Goal: Find contact information: Find contact information

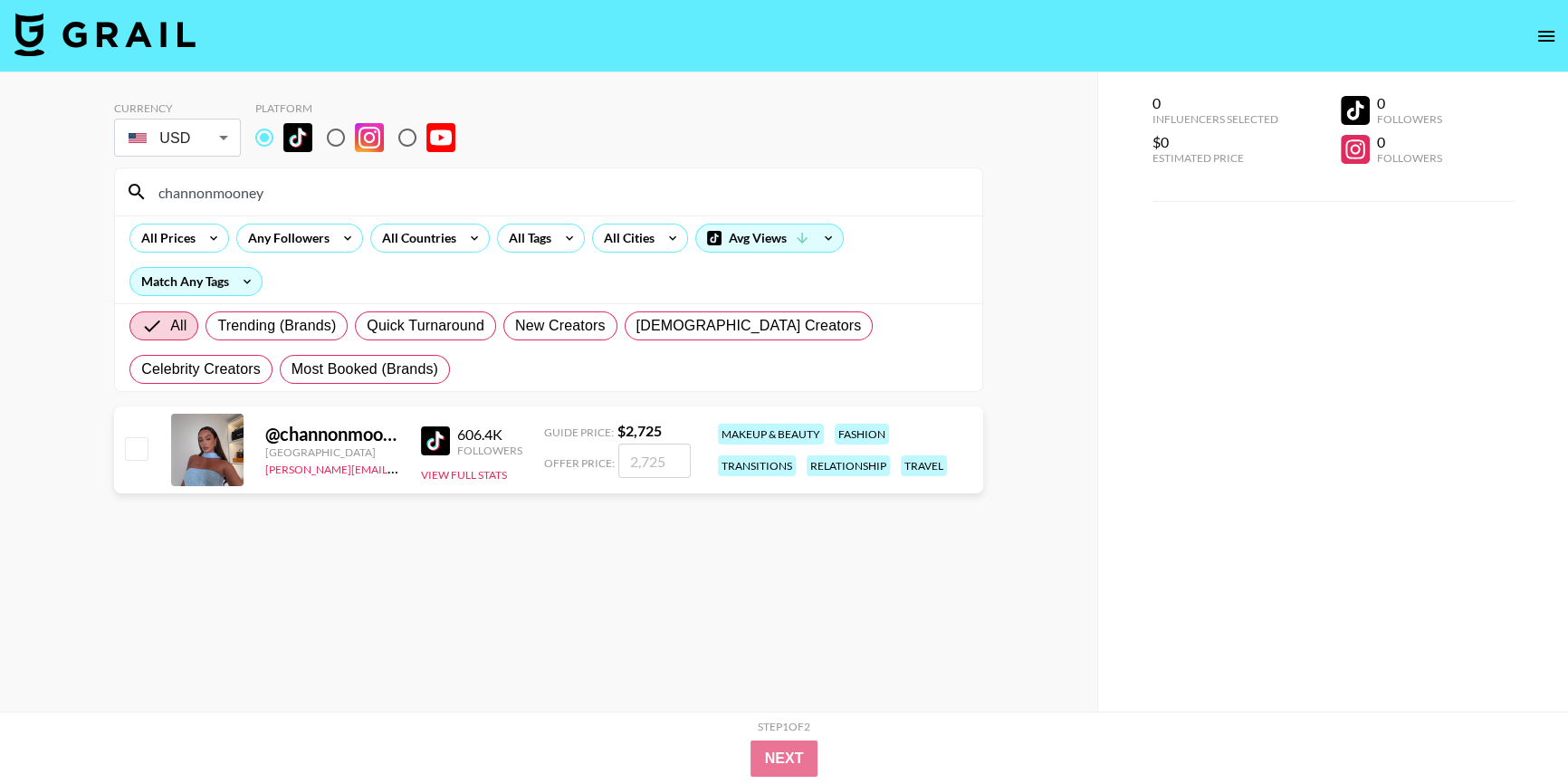
drag, startPoint x: 280, startPoint y: 194, endPoint x: 0, endPoint y: 198, distance: 280.0
click at [0, 198] on div "Currency USD USD ​ Platform channonmooney All Prices Any Followers All Countrie…" at bounding box center [548, 427] width 1097 height 711
paste input "valuhenaoo1"
drag, startPoint x: 284, startPoint y: 194, endPoint x: 0, endPoint y: 207, distance: 284.3
click at [0, 207] on div "Currency USD USD ​ Platform valuhenaoo1 All Prices Any Followers All Countries …" at bounding box center [548, 427] width 1097 height 711
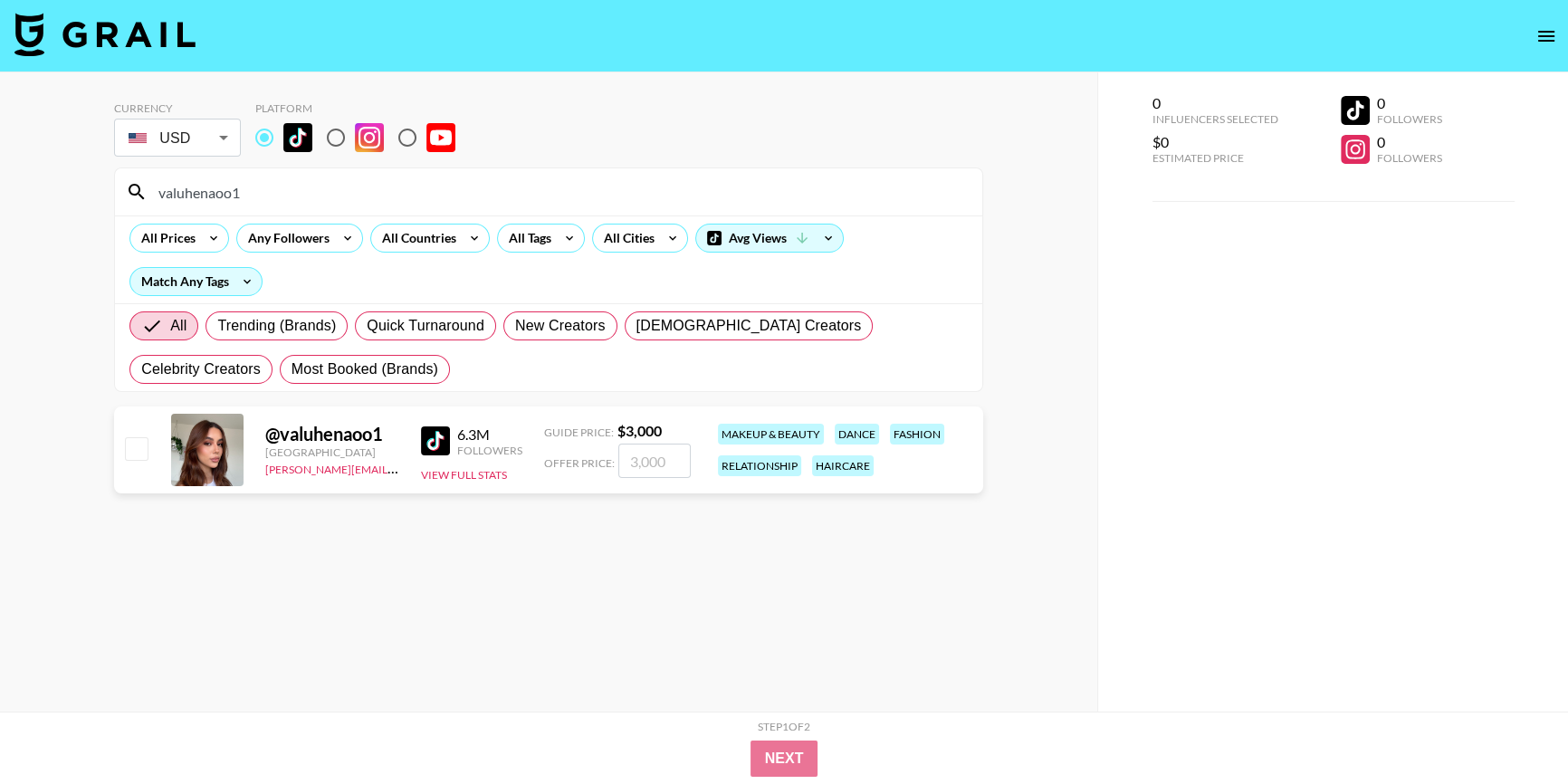
paste input "@miiabloom"
click at [742, 619] on section "Currency USD USD ​ Platform @miiabloom All Prices Any Followers All Countries A…" at bounding box center [548, 406] width 869 height 639
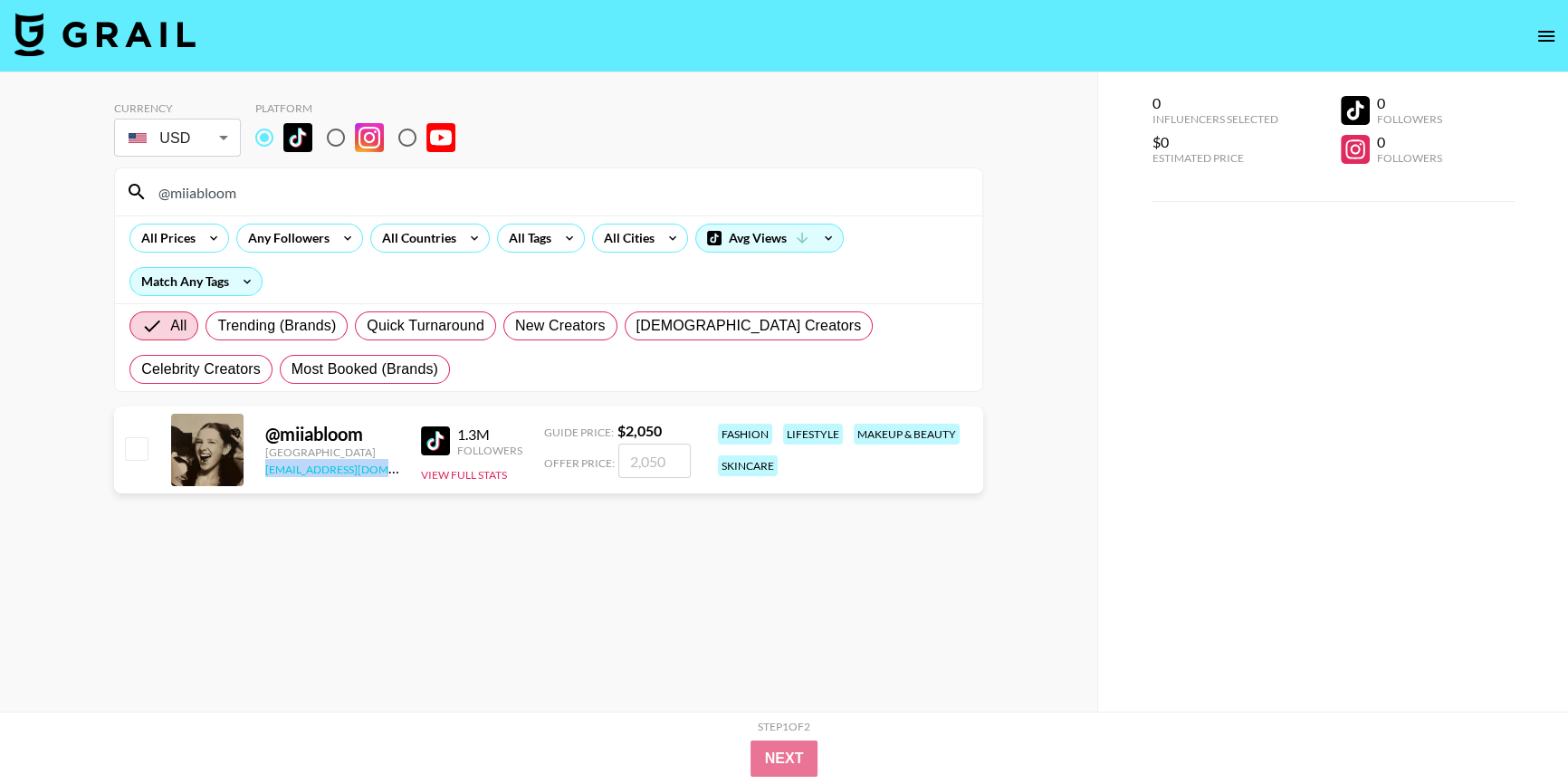
drag, startPoint x: 255, startPoint y: 468, endPoint x: 389, endPoint y: 463, distance: 134.1
click at [389, 463] on div "@ miiabloom [GEOGRAPHIC_DATA] [EMAIL_ADDRESS][DOMAIN_NAME] 1.3M Followers View …" at bounding box center [548, 450] width 869 height 87
copy link "[EMAIL_ADDRESS][DOMAIN_NAME]"
click at [643, 615] on section "Currency USD USD ​ Platform @miiabloom All Prices Any Followers All Countries A…" at bounding box center [548, 406] width 869 height 639
drag, startPoint x: 289, startPoint y: 184, endPoint x: 0, endPoint y: 214, distance: 290.6
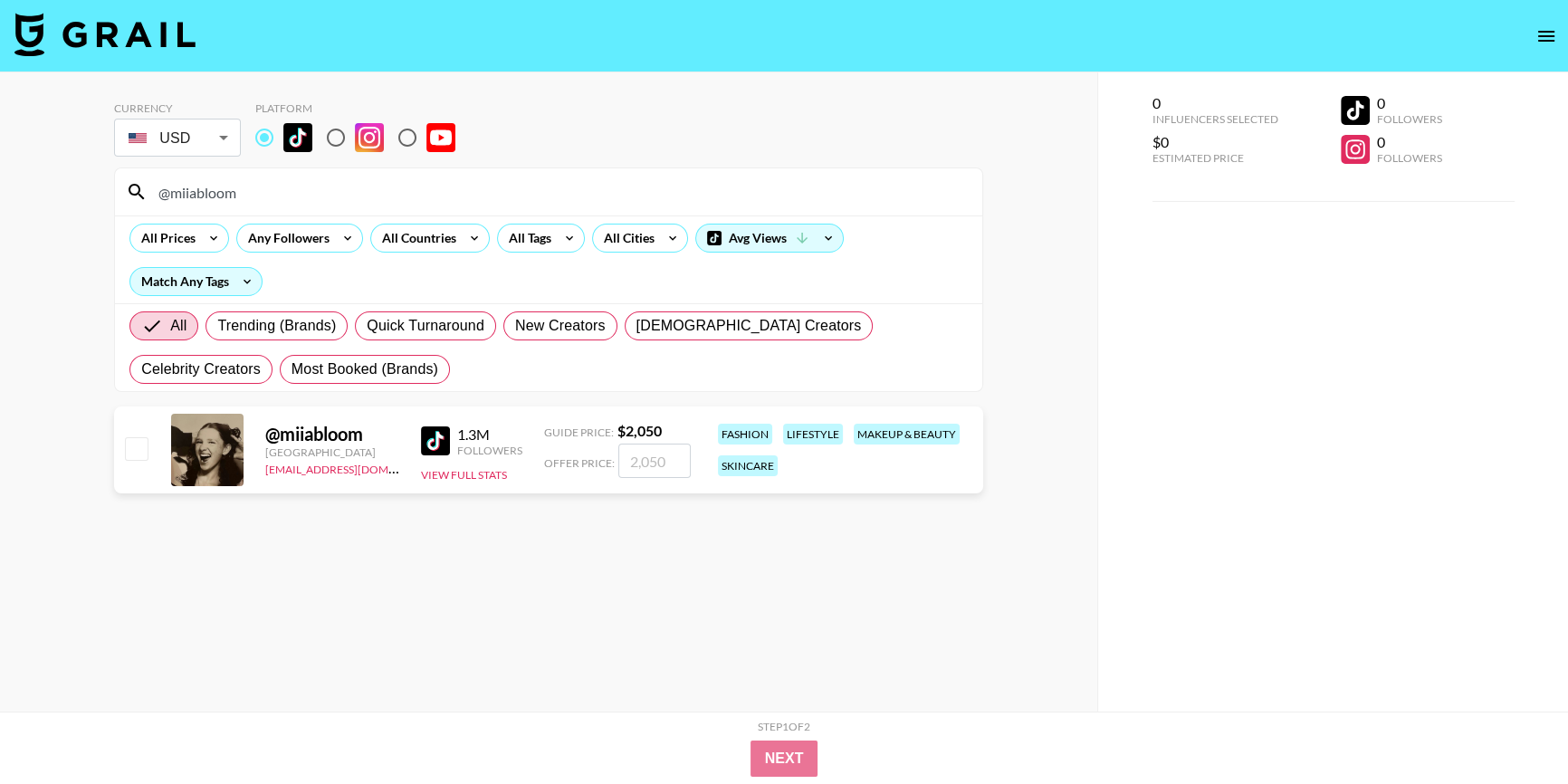
click at [0, 214] on div "Currency USD USD ​ Platform @miiabloom All Prices Any Followers All Countries A…" at bounding box center [548, 427] width 1097 height 711
paste input "aluhenaoo1"
click at [318, 470] on link "[PERSON_NAME][EMAIL_ADDRESS][DOMAIN_NAME]" at bounding box center [399, 467] width 268 height 18
drag, startPoint x: 263, startPoint y: 192, endPoint x: 0, endPoint y: 213, distance: 263.8
click at [0, 213] on div "Currency USD USD ​ Platform aluhenaoo1 All Prices Any Followers All Countries A…" at bounding box center [548, 427] width 1097 height 711
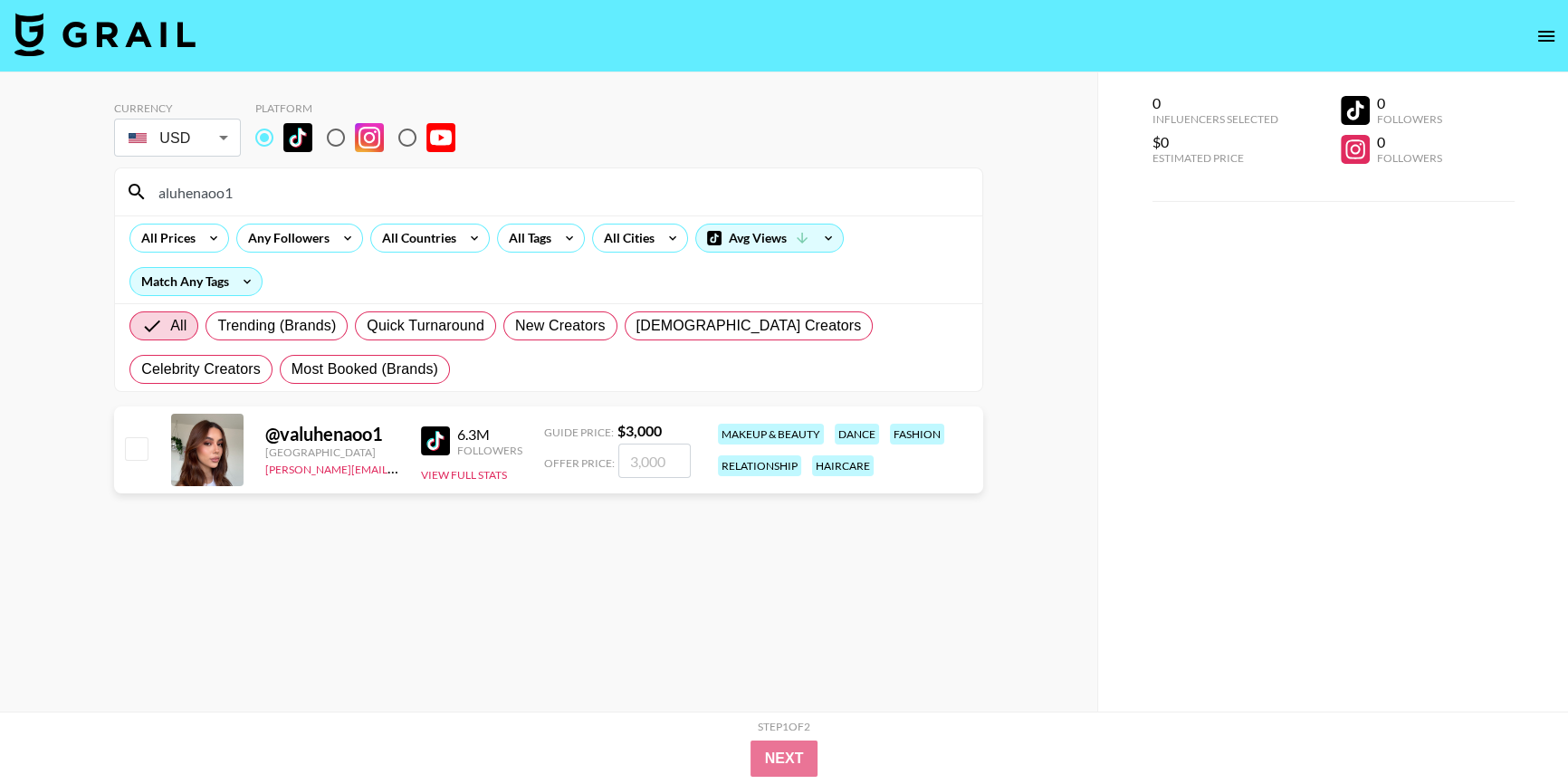
paste input "thekfamily33"
click at [271, 470] on link "[PERSON_NAME][EMAIL_ADDRESS][DOMAIN_NAME]" at bounding box center [399, 467] width 268 height 18
drag, startPoint x: 253, startPoint y: 200, endPoint x: 0, endPoint y: 226, distance: 254.3
click at [0, 226] on div "Currency USD USD ​ Platform thekfamily33 All Prices Any Followers All Countries…" at bounding box center [548, 427] width 1097 height 711
paste input "simran_167"
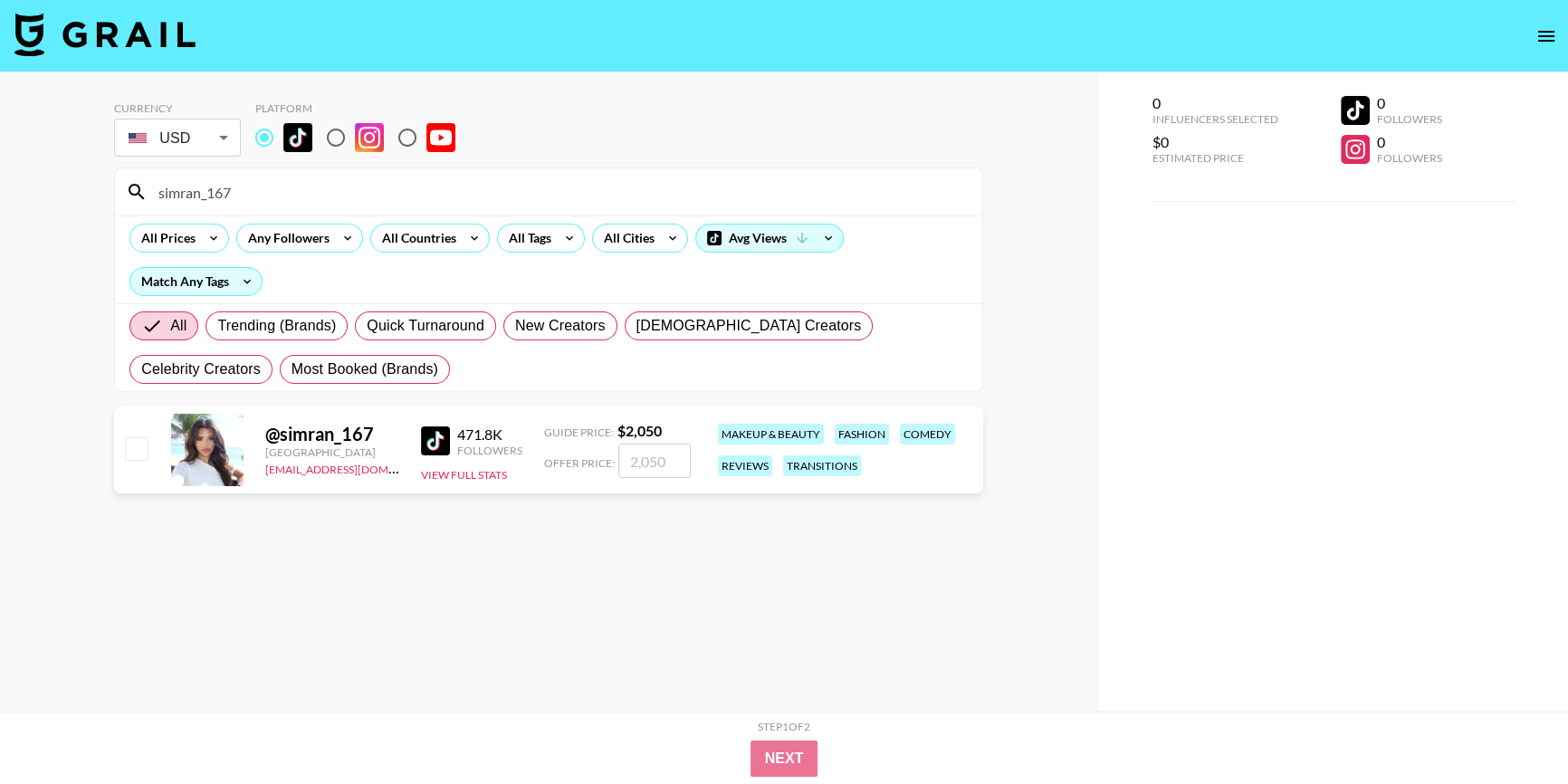
drag, startPoint x: 0, startPoint y: 229, endPoint x: 0, endPoint y: 262, distance: 33.0
click at [0, 230] on div "Currency USD USD ​ Platform simran_167 All Prices Any Followers All Countries A…" at bounding box center [548, 427] width 1097 height 711
paste input "real.liv77"
drag, startPoint x: 263, startPoint y: 187, endPoint x: 0, endPoint y: 207, distance: 263.8
click at [0, 220] on div "Currency USD USD ​ Platform real.liv777 All Prices Any Followers All Countries …" at bounding box center [548, 427] width 1097 height 711
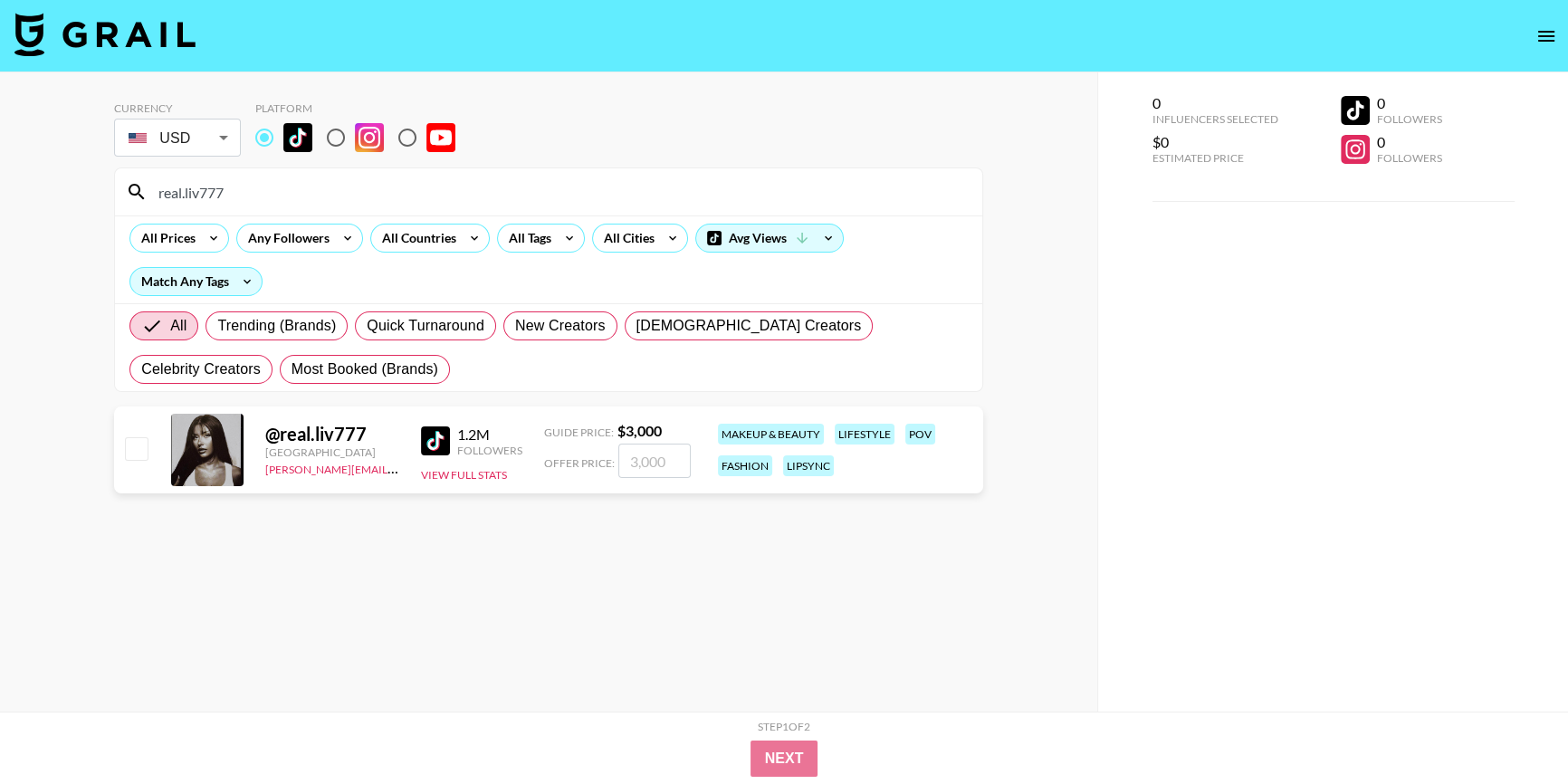
paste input "heidichnl"
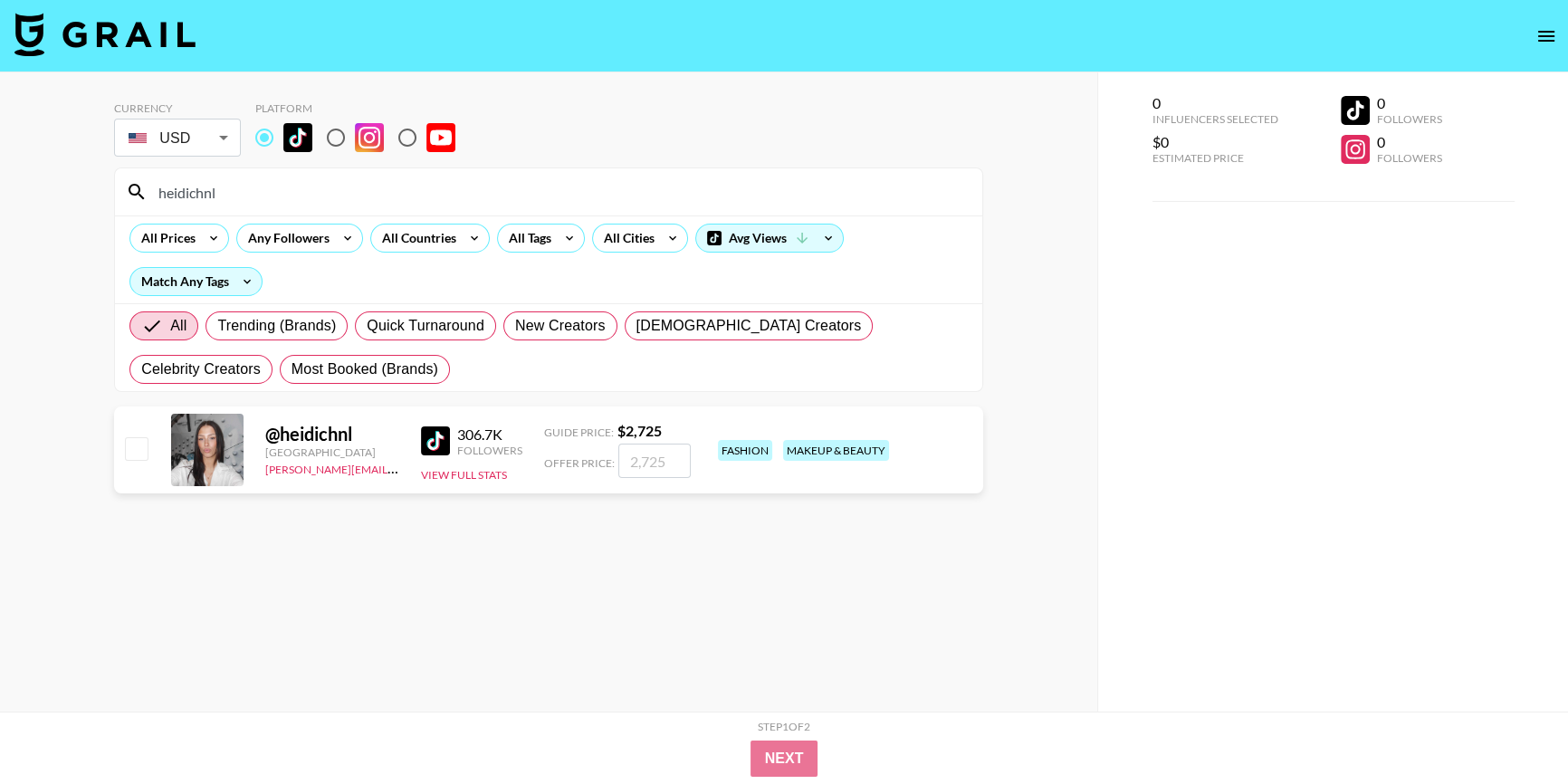
drag, startPoint x: 244, startPoint y: 195, endPoint x: 0, endPoint y: 236, distance: 247.4
click at [0, 236] on div "Currency USD USD ​ Platform heidichnl All Prices Any Followers All Countries Al…" at bounding box center [548, 427] width 1097 height 711
paste input "lunaamiriii"
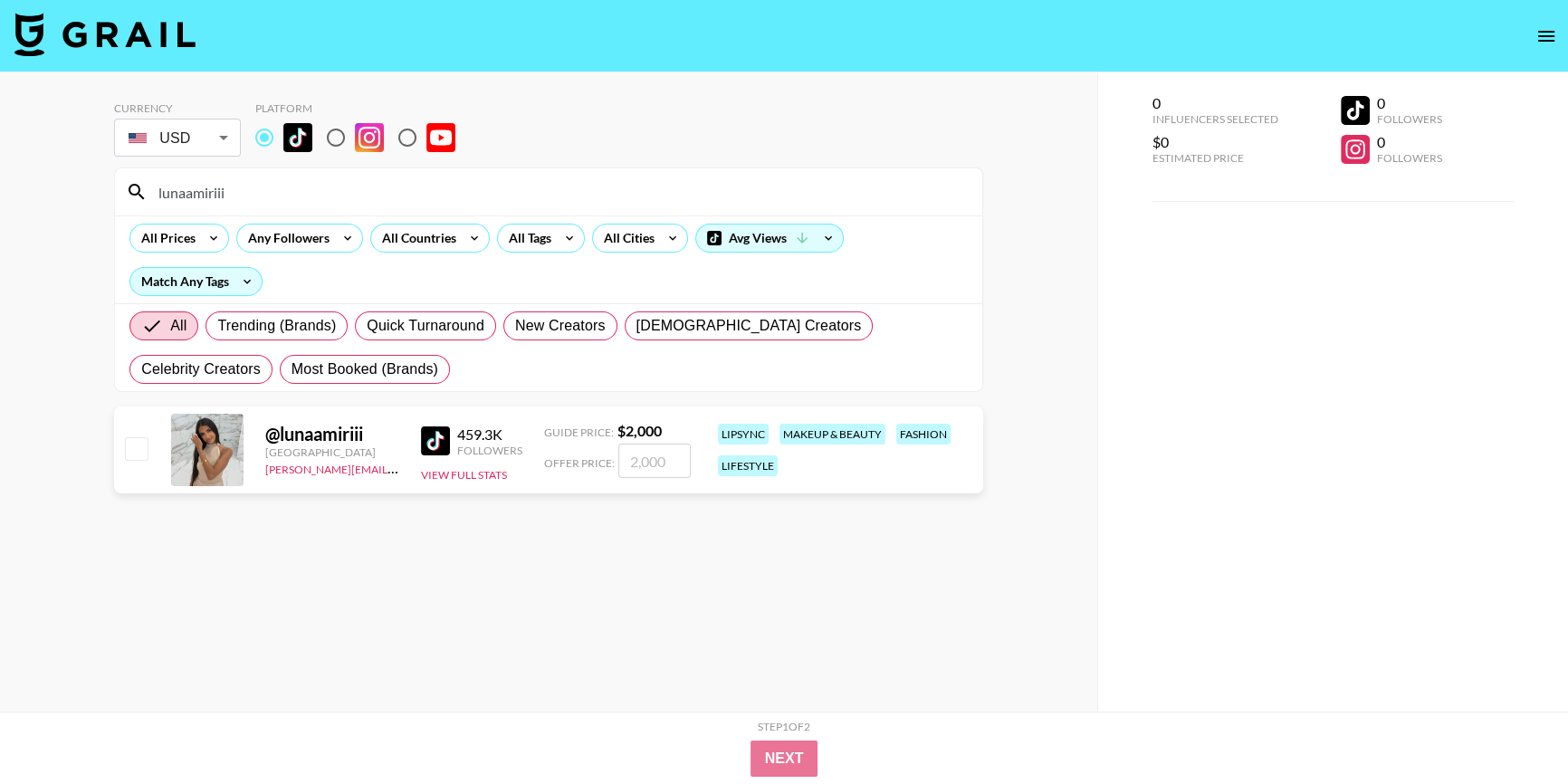
click at [0, 341] on div "Currency USD USD ​ Platform lunaamiriii All Prices Any Followers All Countries …" at bounding box center [548, 427] width 1097 height 711
paste input "itaintbee"
drag, startPoint x: 119, startPoint y: 206, endPoint x: 0, endPoint y: 337, distance: 177.0
click at [0, 337] on div "Currency USD USD ​ Platform itaintbee All Prices Any Followers All Countries Al…" at bounding box center [548, 427] width 1097 height 711
paste input "@ang3linajuli3t"
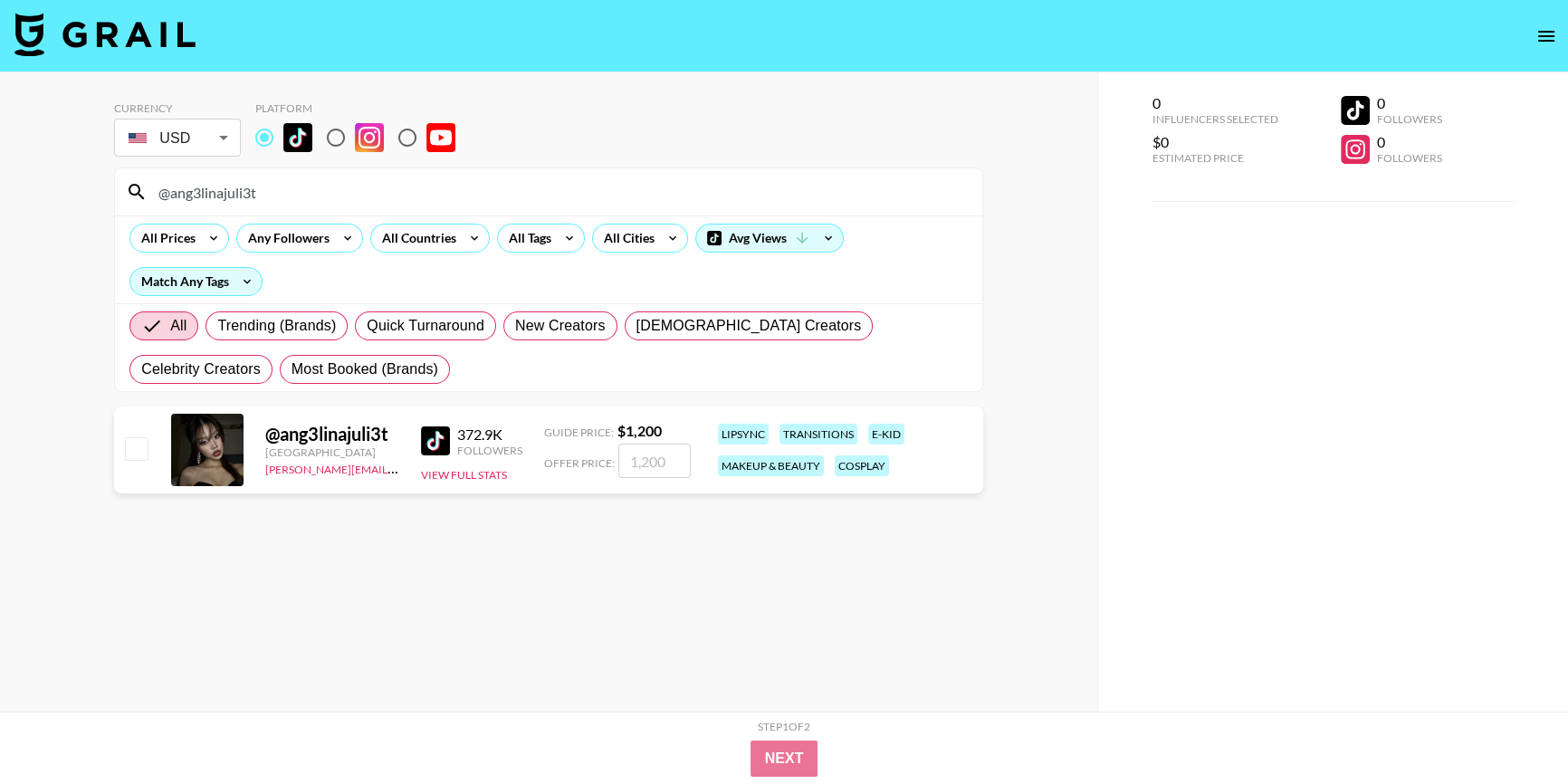
drag, startPoint x: 317, startPoint y: 190, endPoint x: 0, endPoint y: 331, distance: 346.9
click at [0, 331] on div "Currency USD USD ​ Platform @ang3linajuli3t All Prices Any Followers All Countr…" at bounding box center [548, 427] width 1097 height 711
paste input "channonmooney"
type input "channonmooney"
drag, startPoint x: 1217, startPoint y: 312, endPoint x: 794, endPoint y: 69, distance: 487.8
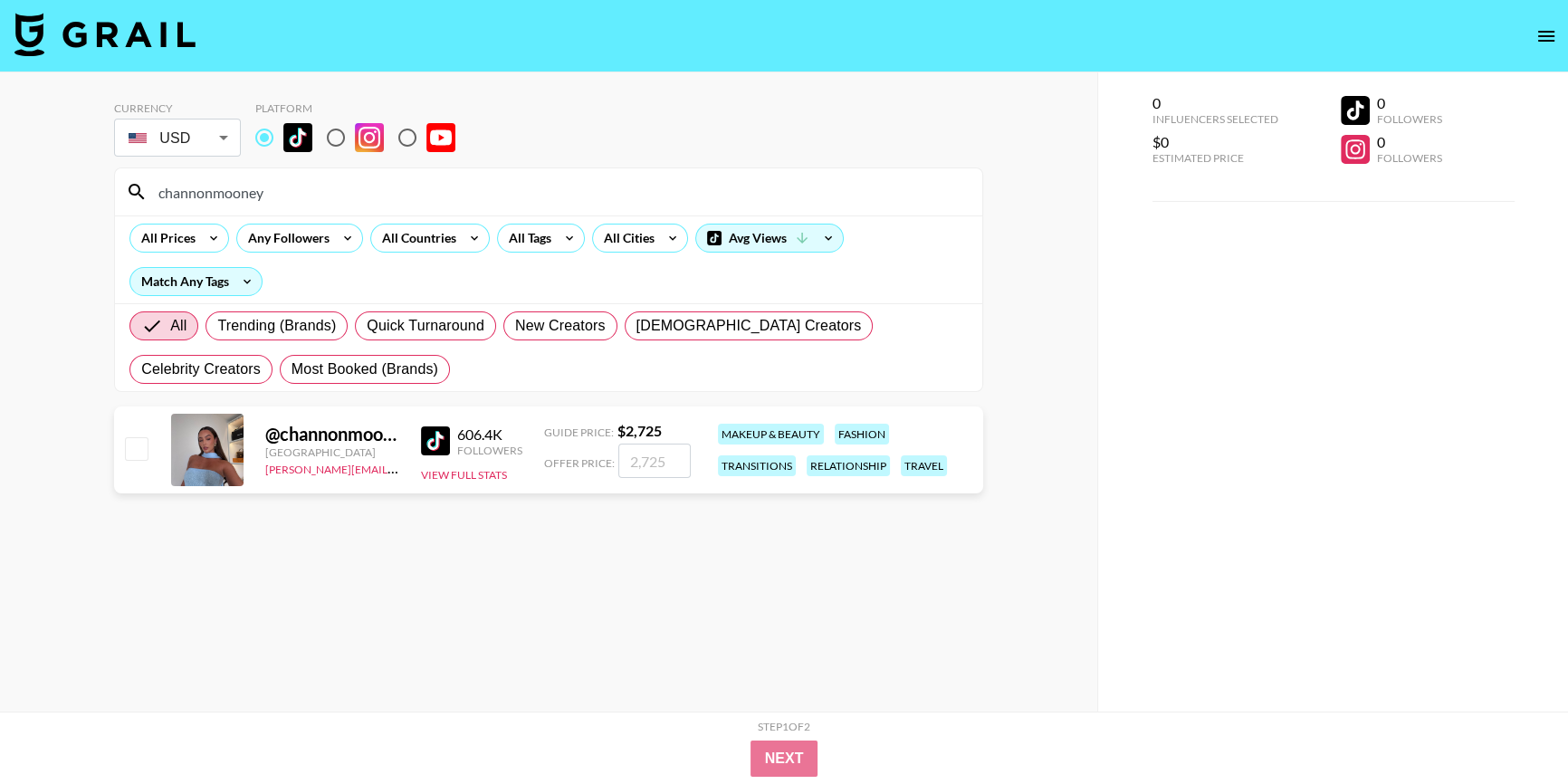
click at [1217, 309] on div "0 Influencers Selected $0 Estimated Price 0 Followers 0 Followers" at bounding box center [1332, 427] width 471 height 711
